Goal: Check status: Check status

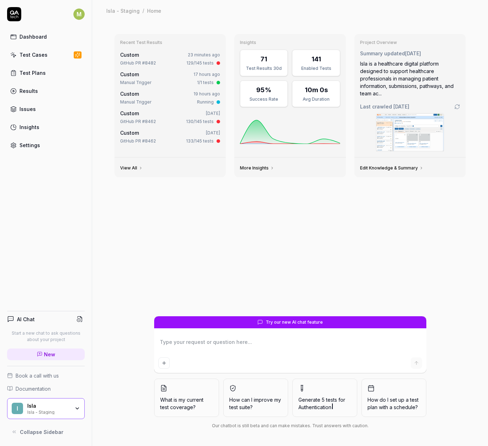
type textarea "*"
click at [46, 88] on link "Results" at bounding box center [46, 91] width 78 height 14
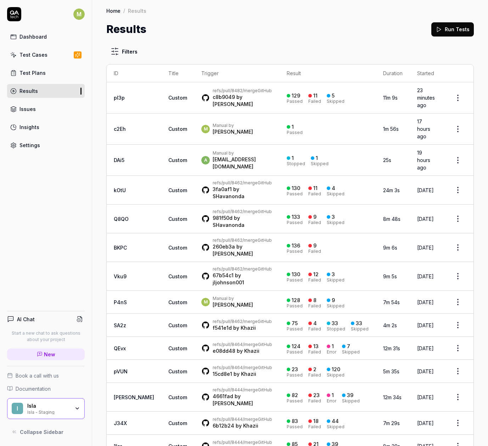
click at [441, 25] on button "Run Tests" at bounding box center [452, 29] width 43 height 14
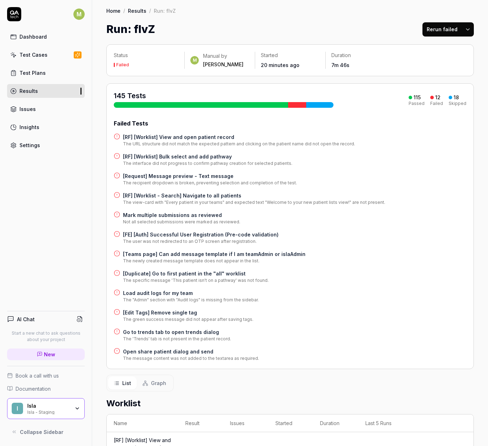
click at [50, 90] on link "Results" at bounding box center [46, 91] width 78 height 14
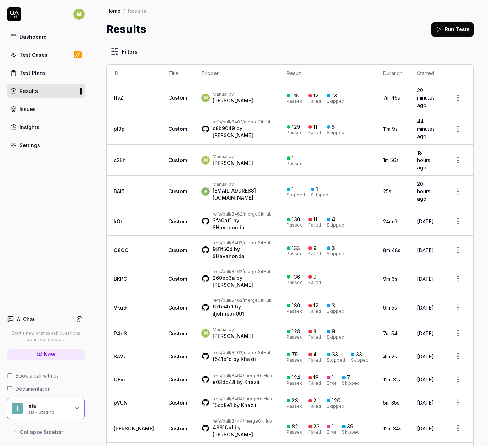
click at [439, 29] on button "Run Tests" at bounding box center [452, 29] width 43 height 14
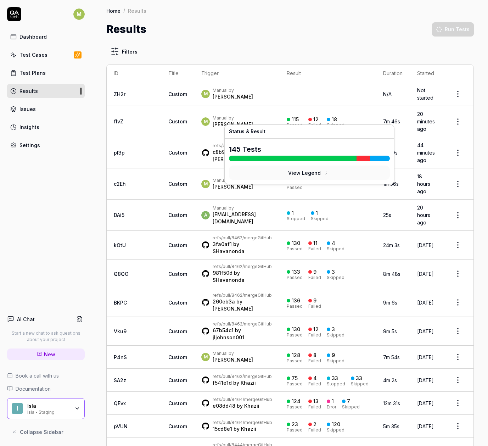
click at [327, 116] on div "115 Passed 12 Failed 18 Skipped" at bounding box center [328, 122] width 82 height 12
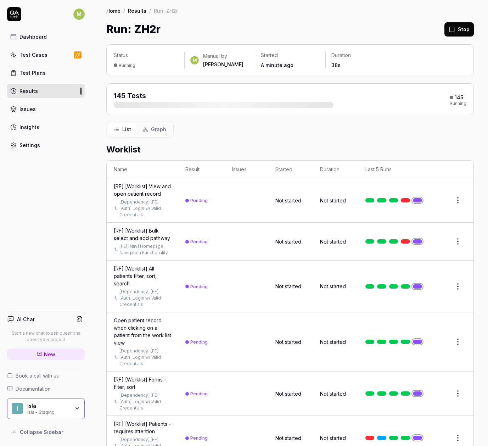
click at [56, 91] on link "Results" at bounding box center [46, 91] width 78 height 14
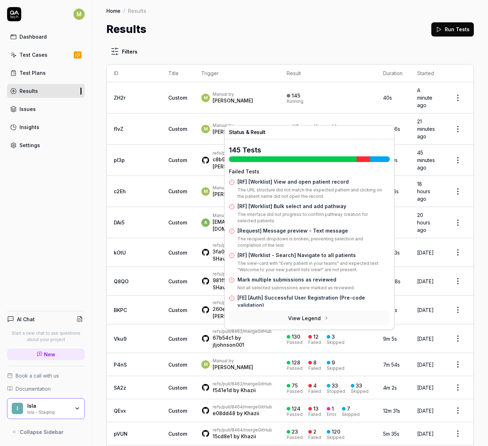
click at [308, 130] on div "Failed" at bounding box center [314, 132] width 13 height 4
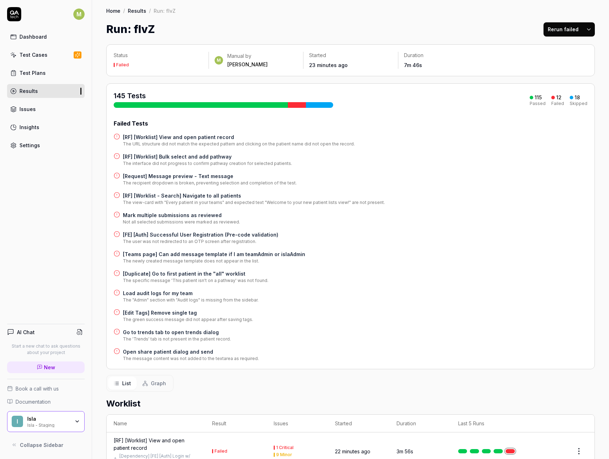
click at [191, 142] on div "The URL structure did not match the expected pattern and clicking on the patien…" at bounding box center [239, 144] width 232 height 6
click at [191, 137] on h4 "[RF] [Worklist] View and open patient record" at bounding box center [239, 136] width 232 height 7
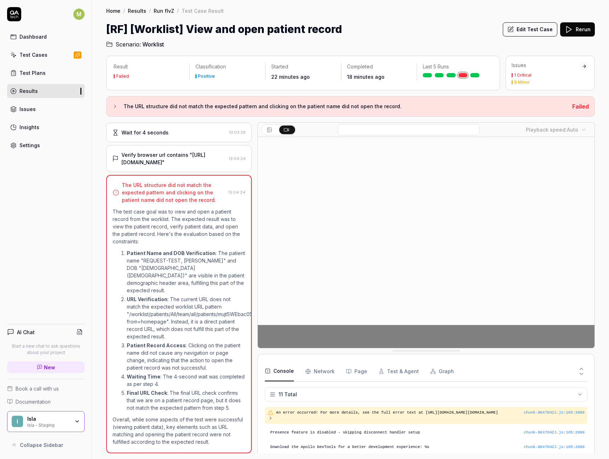
scroll to position [130, 0]
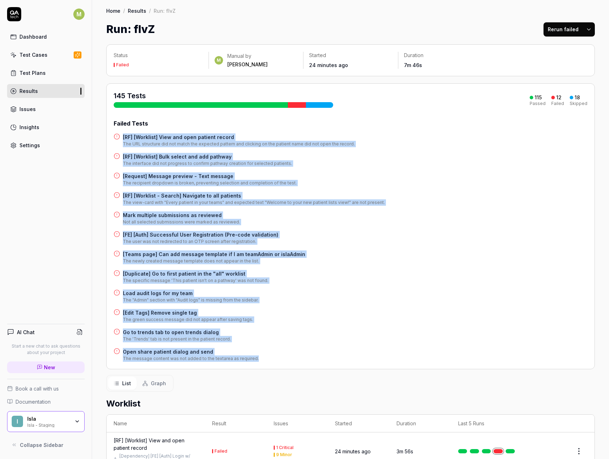
drag, startPoint x: 122, startPoint y: 141, endPoint x: 274, endPoint y: 365, distance: 271.2
click at [274, 365] on div "145 Tests 115 Passed 12 Failed 18 Skipped Failed Tests [RF] [Worklist] View and…" at bounding box center [350, 226] width 489 height 286
click at [176, 173] on h4 "[Request] Message preview - Text message" at bounding box center [210, 175] width 174 height 7
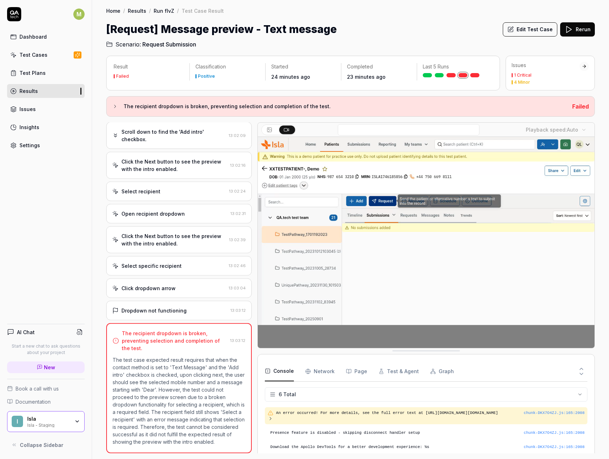
scroll to position [71, 0]
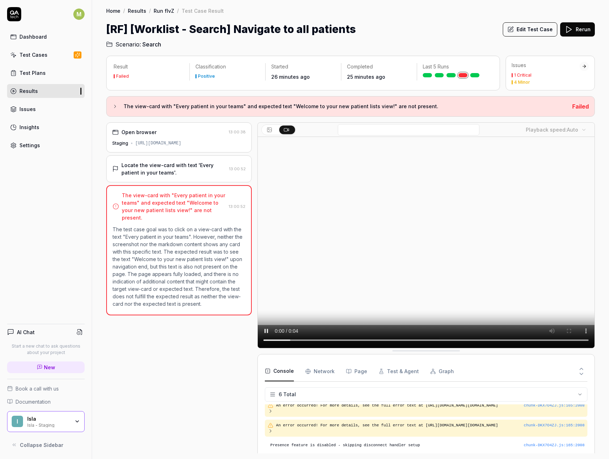
scroll to position [46, 0]
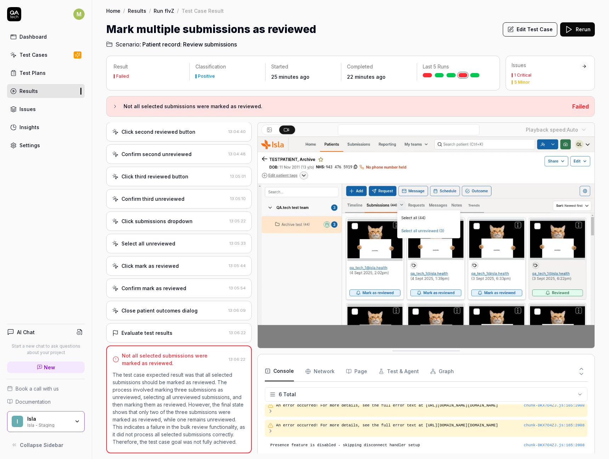
scroll to position [46, 0]
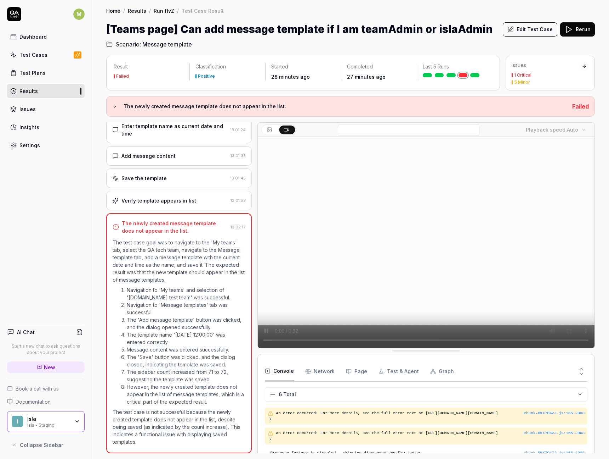
scroll to position [46, 0]
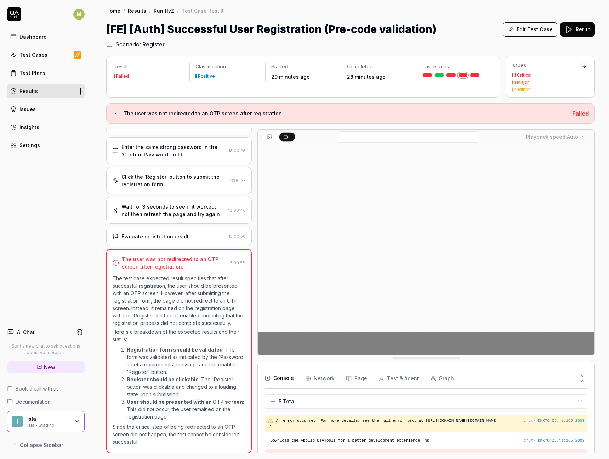
scroll to position [38, 0]
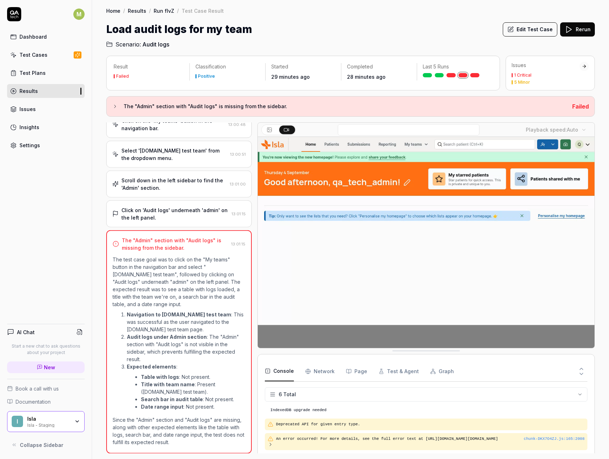
scroll to position [45, 0]
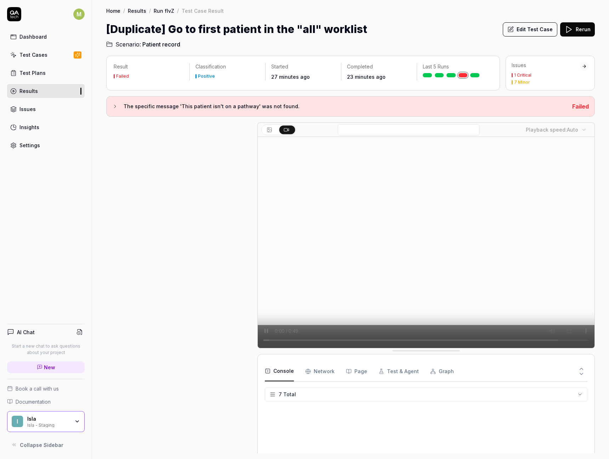
scroll to position [61, 0]
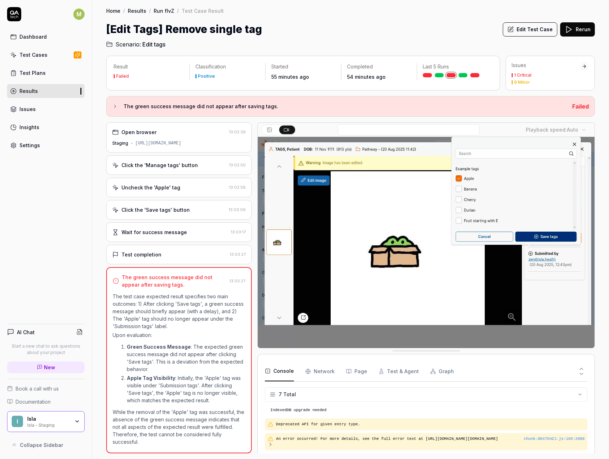
scroll to position [61, 0]
